Goal: Information Seeking & Learning: Understand process/instructions

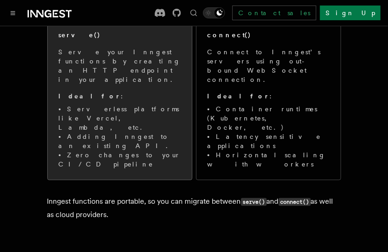
click at [128, 132] on li "Adding Inngest to an existing API." at bounding box center [120, 141] width 122 height 18
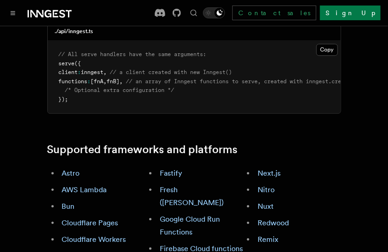
scroll to position [539, 0]
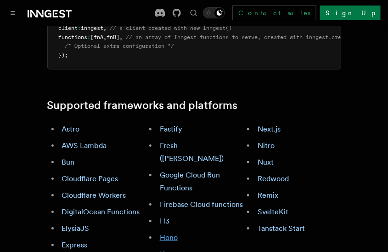
click at [171, 233] on link "Hono" at bounding box center [169, 237] width 18 height 9
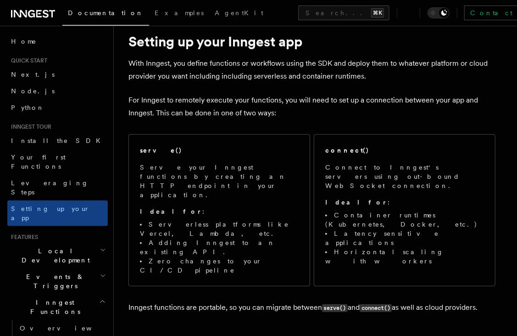
scroll to position [27, 0]
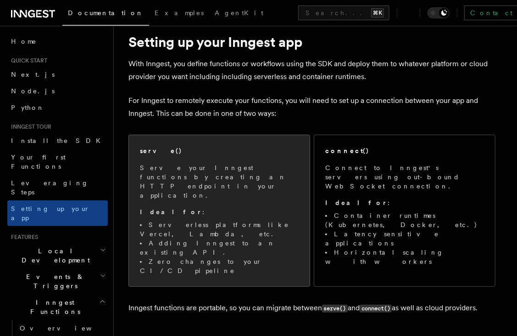
click at [219, 151] on div "serve()" at bounding box center [219, 151] width 159 height 10
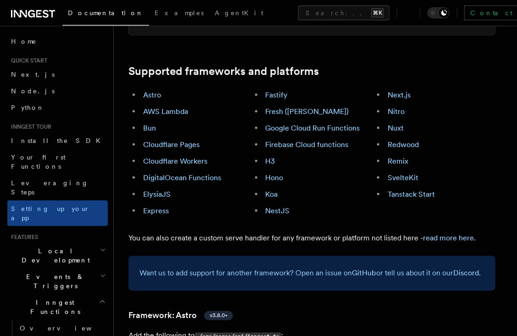
scroll to position [547, 0]
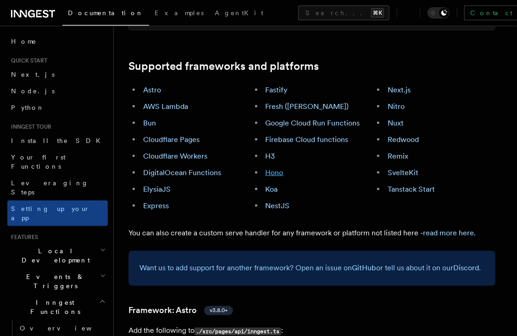
click at [277, 168] on link "Hono" at bounding box center [275, 172] width 18 height 9
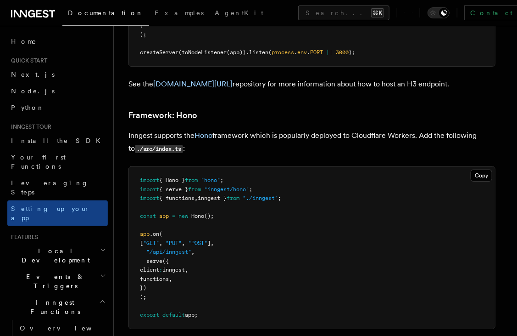
scroll to position [4801, 0]
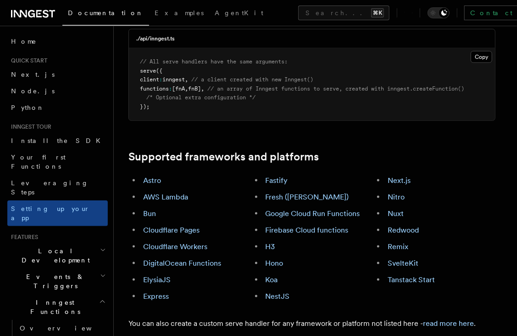
scroll to position [456, 0]
